Goal: Feedback & Contribution: Contribute content

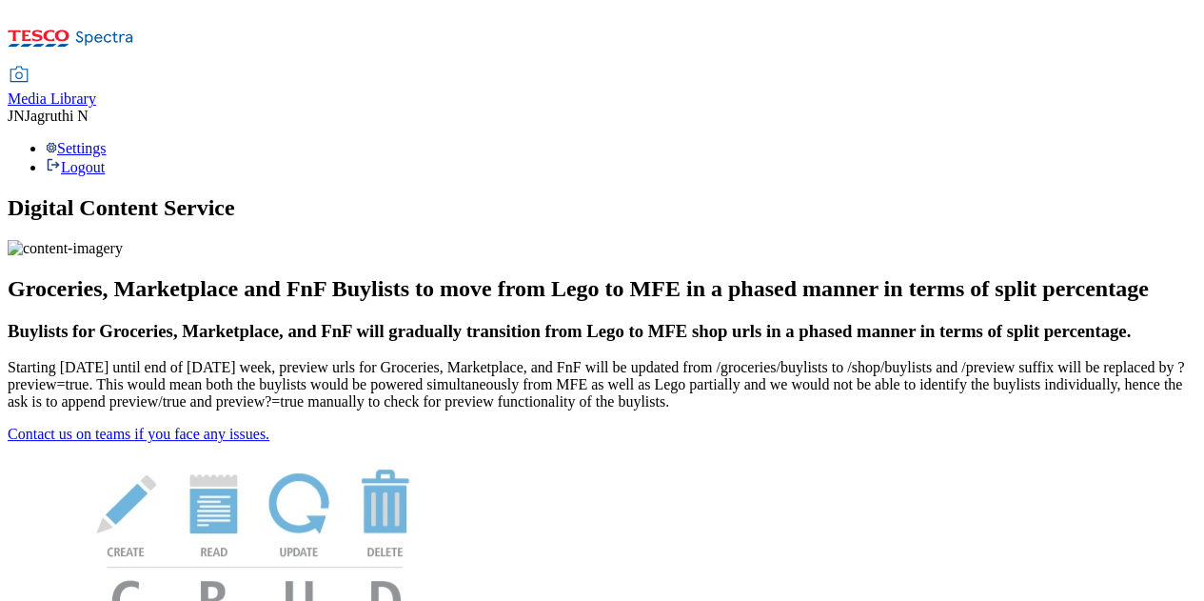
click at [96, 90] on span "Media Library" at bounding box center [52, 98] width 89 height 16
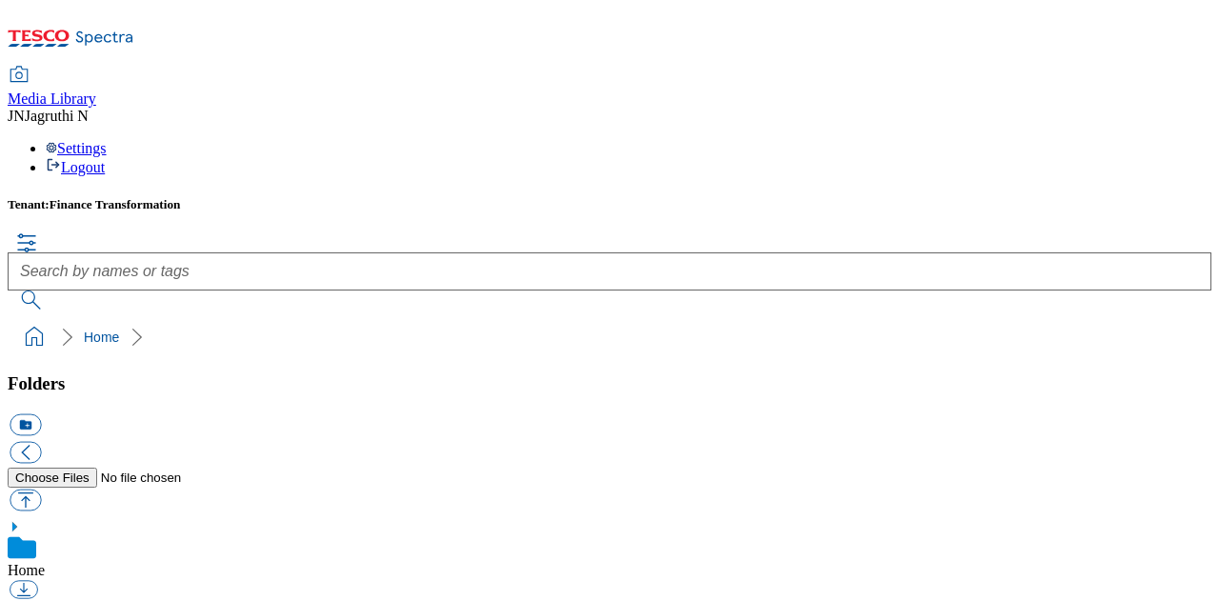
click at [41, 488] on button "button" at bounding box center [25, 499] width 31 height 22
type input "C:\fakepath\FPK65000B.png"
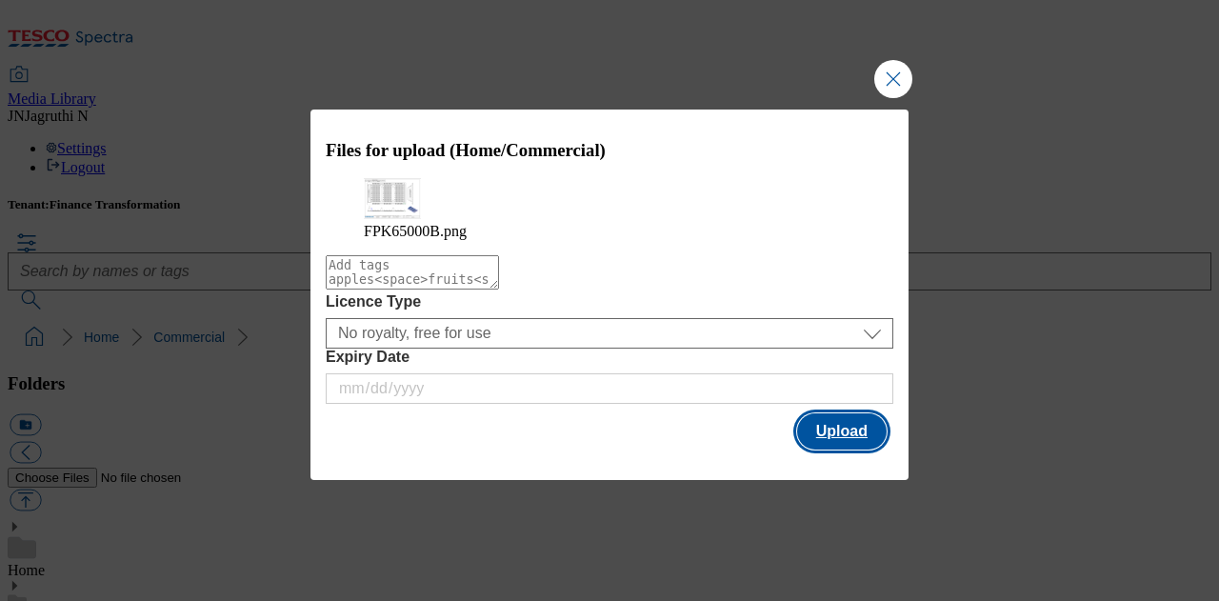
click at [824, 447] on button "Upload" at bounding box center [841, 431] width 89 height 36
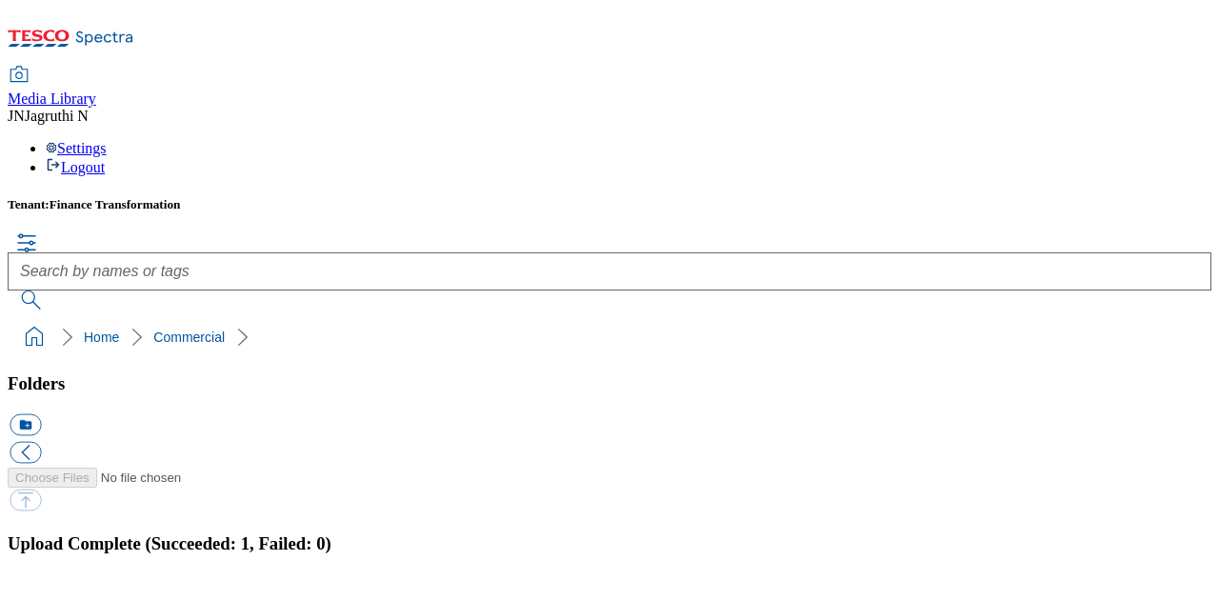
click at [38, 594] on button "button" at bounding box center [24, 603] width 29 height 18
